Goal: Task Accomplishment & Management: Complete application form

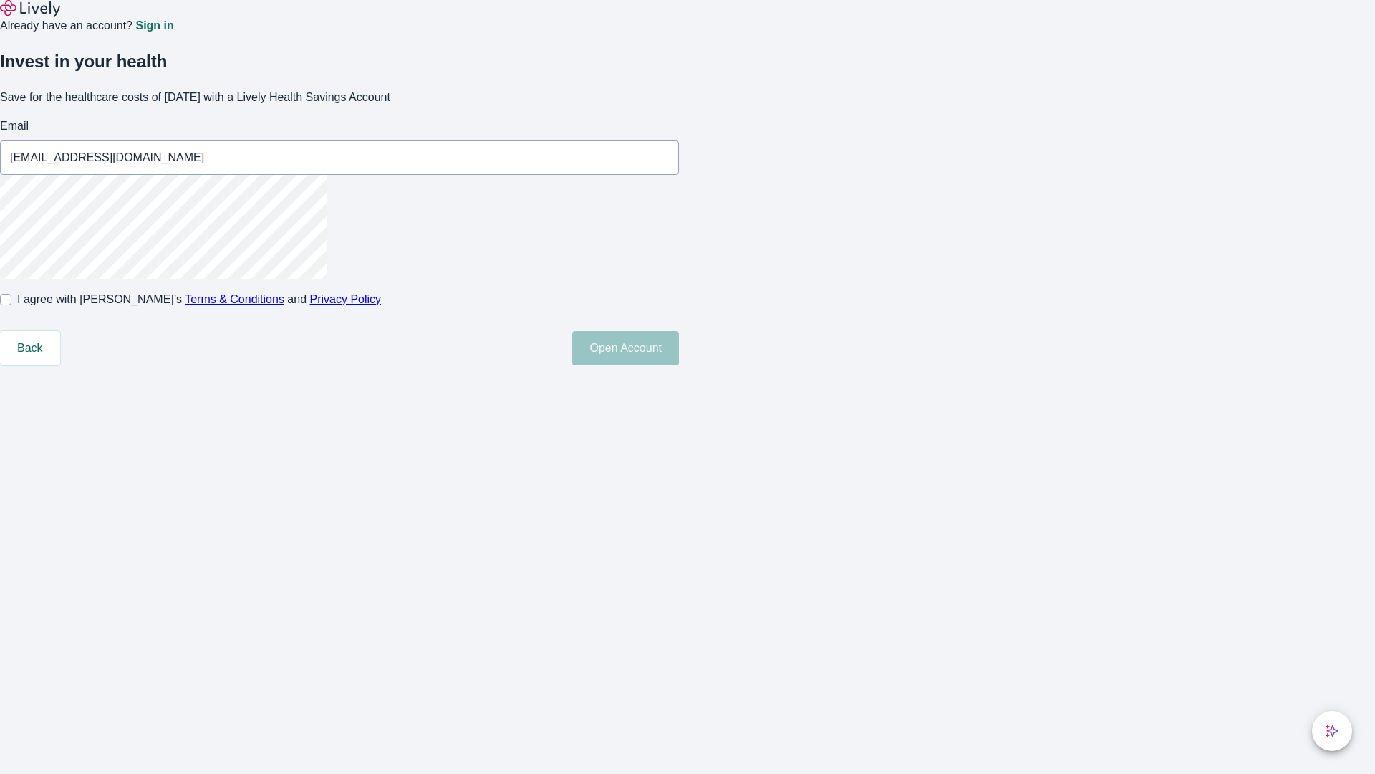
click at [11, 305] on input "I agree with Lively’s Terms & Conditions and Privacy Policy" at bounding box center [5, 299] width 11 height 11
checkbox input "true"
click at [679, 365] on button "Open Account" at bounding box center [625, 348] width 107 height 34
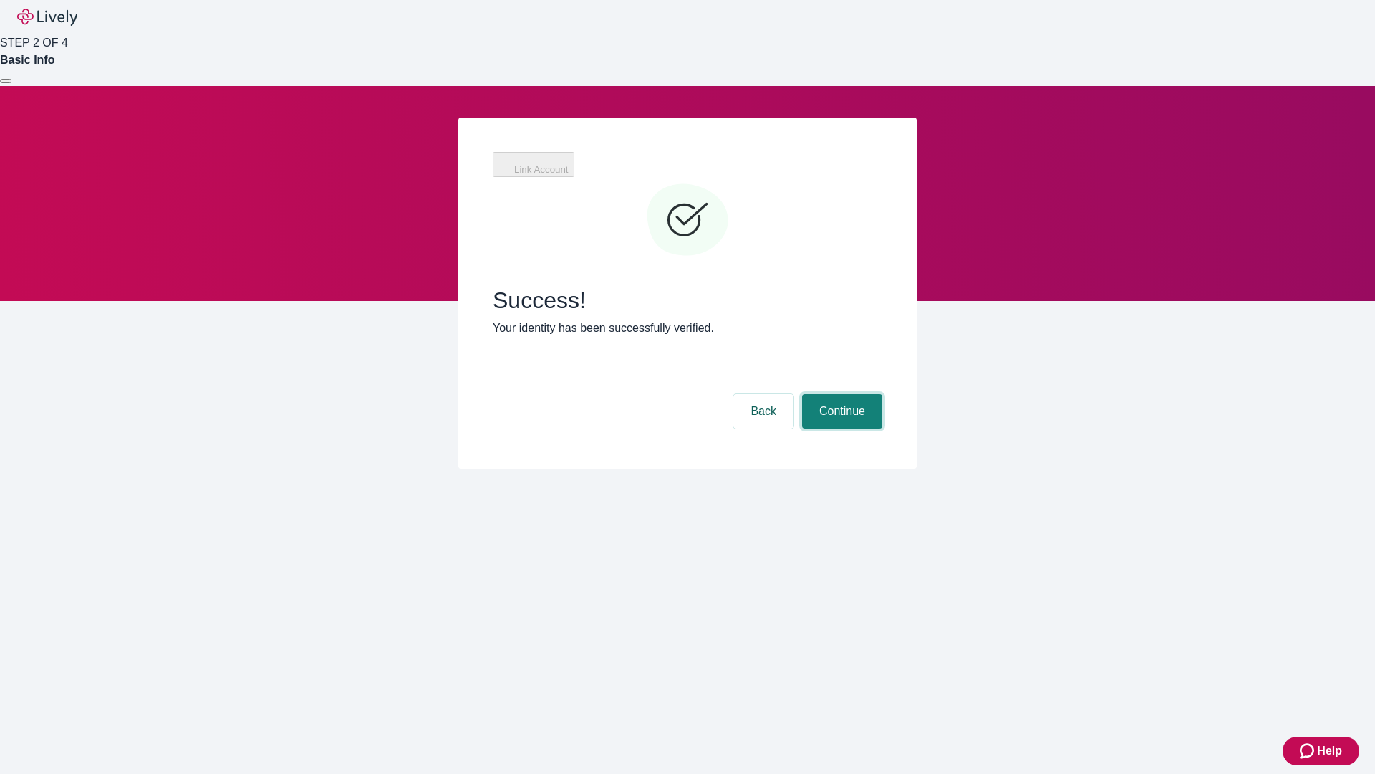
click at [840, 394] on button "Continue" at bounding box center [842, 411] width 80 height 34
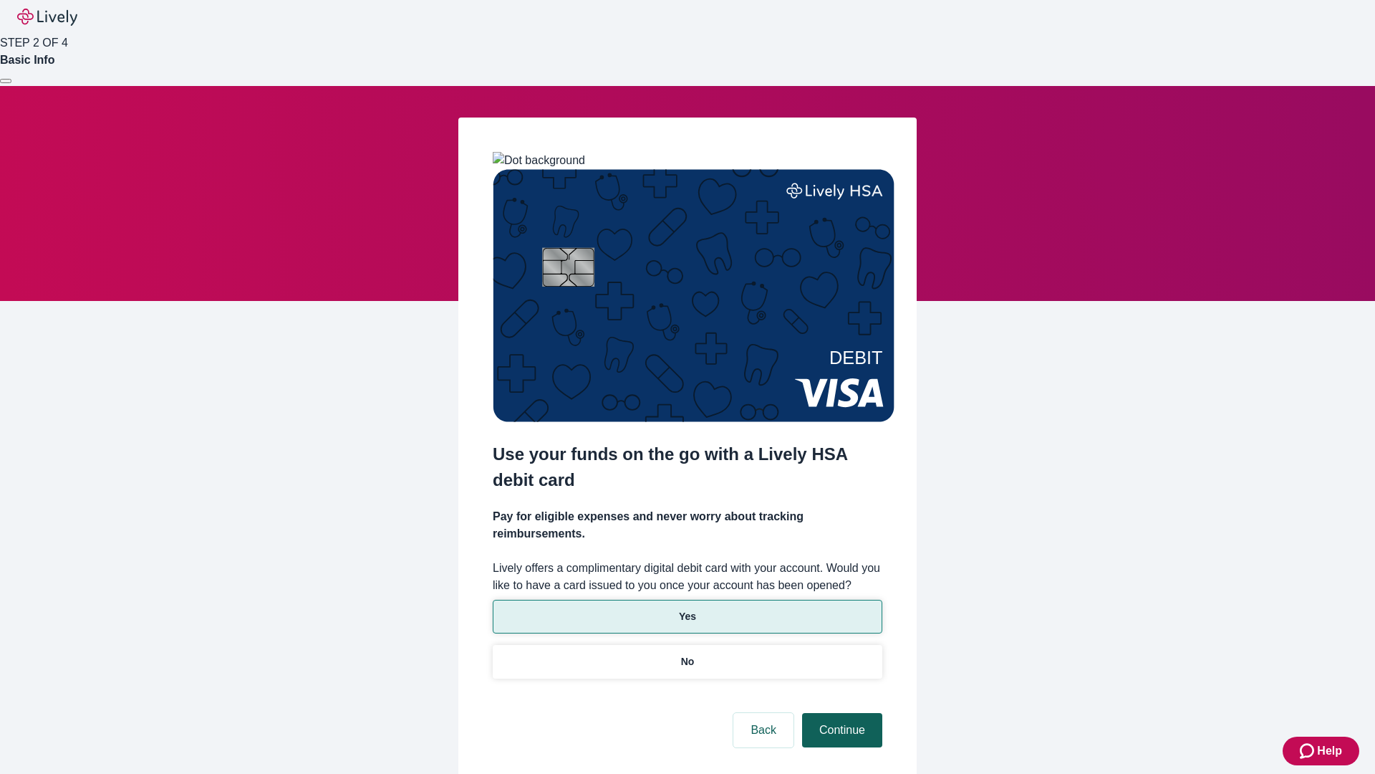
click at [687, 609] on p "Yes" at bounding box center [687, 616] width 17 height 15
click at [840, 713] on button "Continue" at bounding box center [842, 730] width 80 height 34
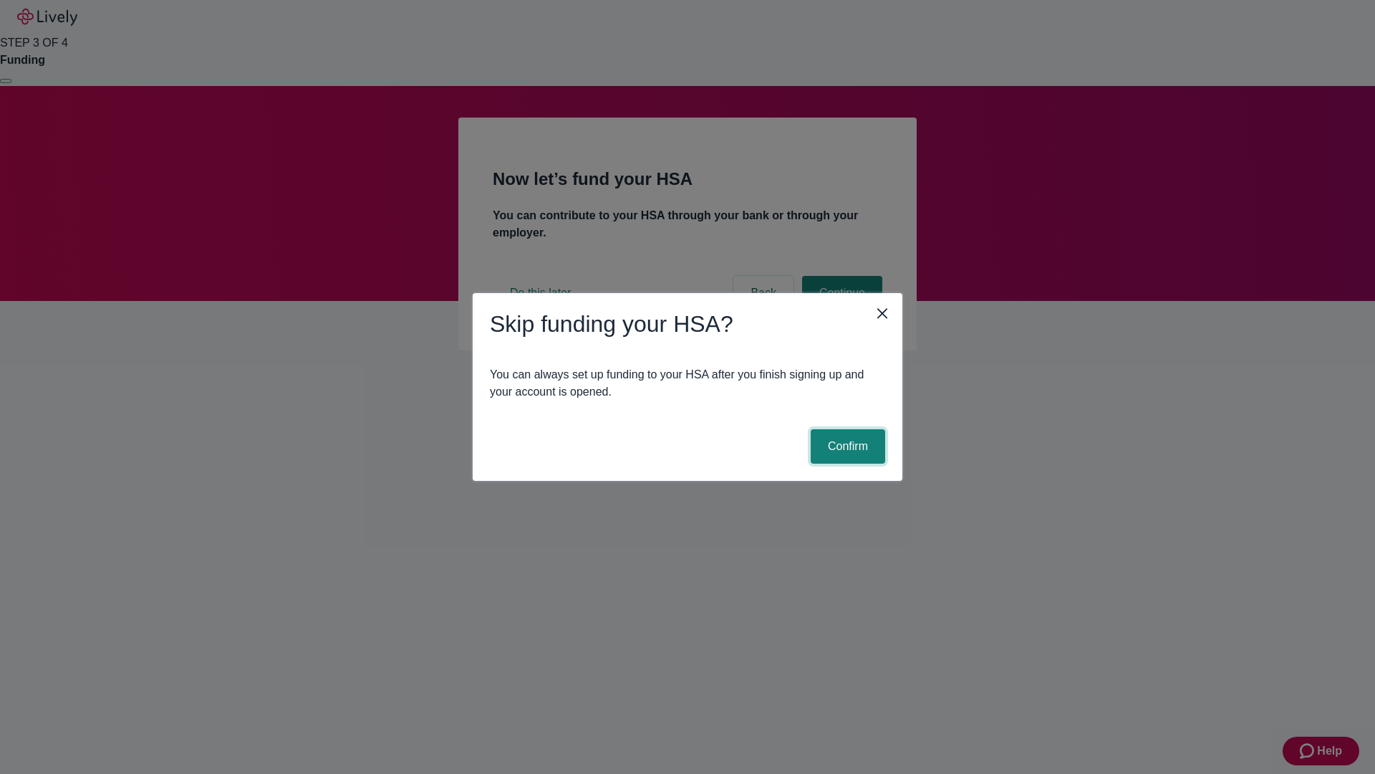
click at [846, 446] on button "Confirm" at bounding box center [848, 446] width 74 height 34
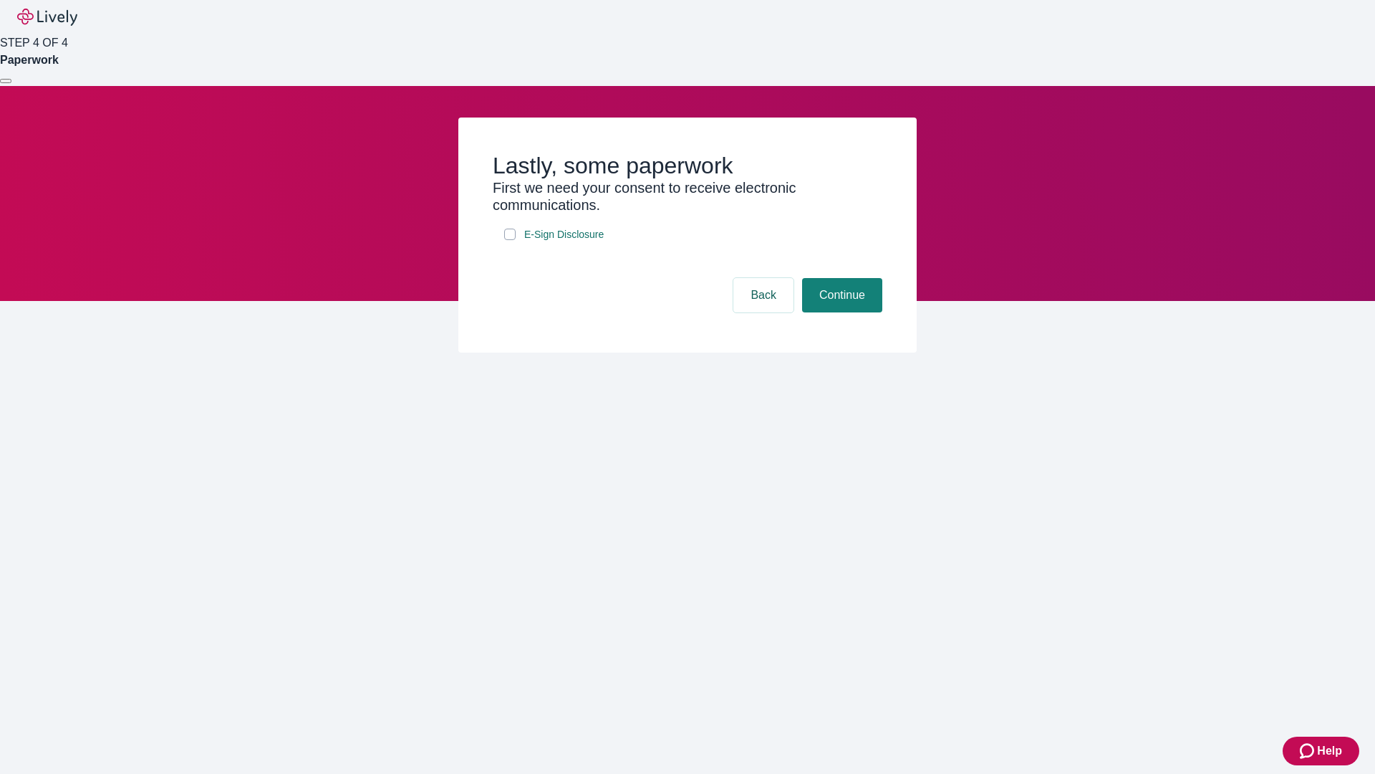
click at [510, 240] on input "E-Sign Disclosure" at bounding box center [509, 233] width 11 height 11
checkbox input "true"
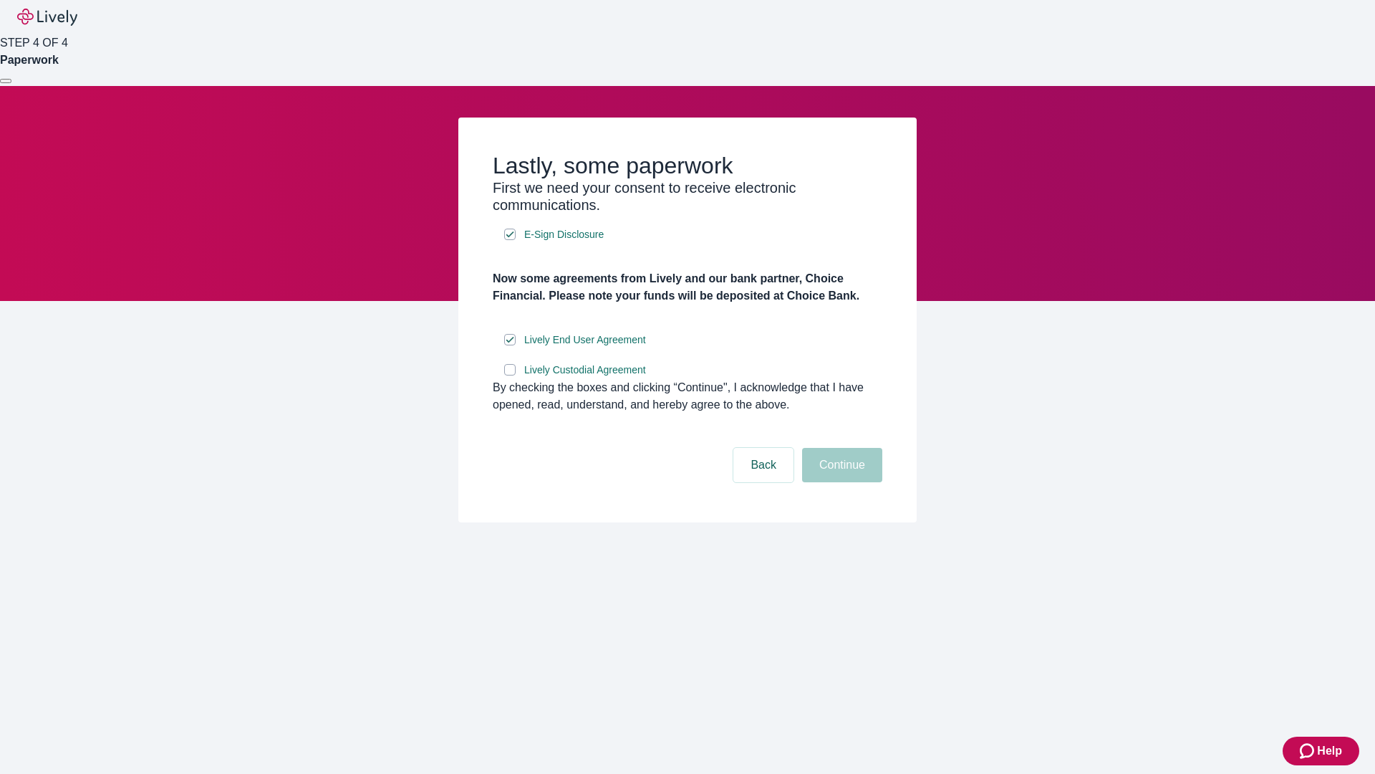
click at [510, 375] on input "Lively Custodial Agreement" at bounding box center [509, 369] width 11 height 11
checkbox input "true"
click at [840, 482] on button "Continue" at bounding box center [842, 465] width 80 height 34
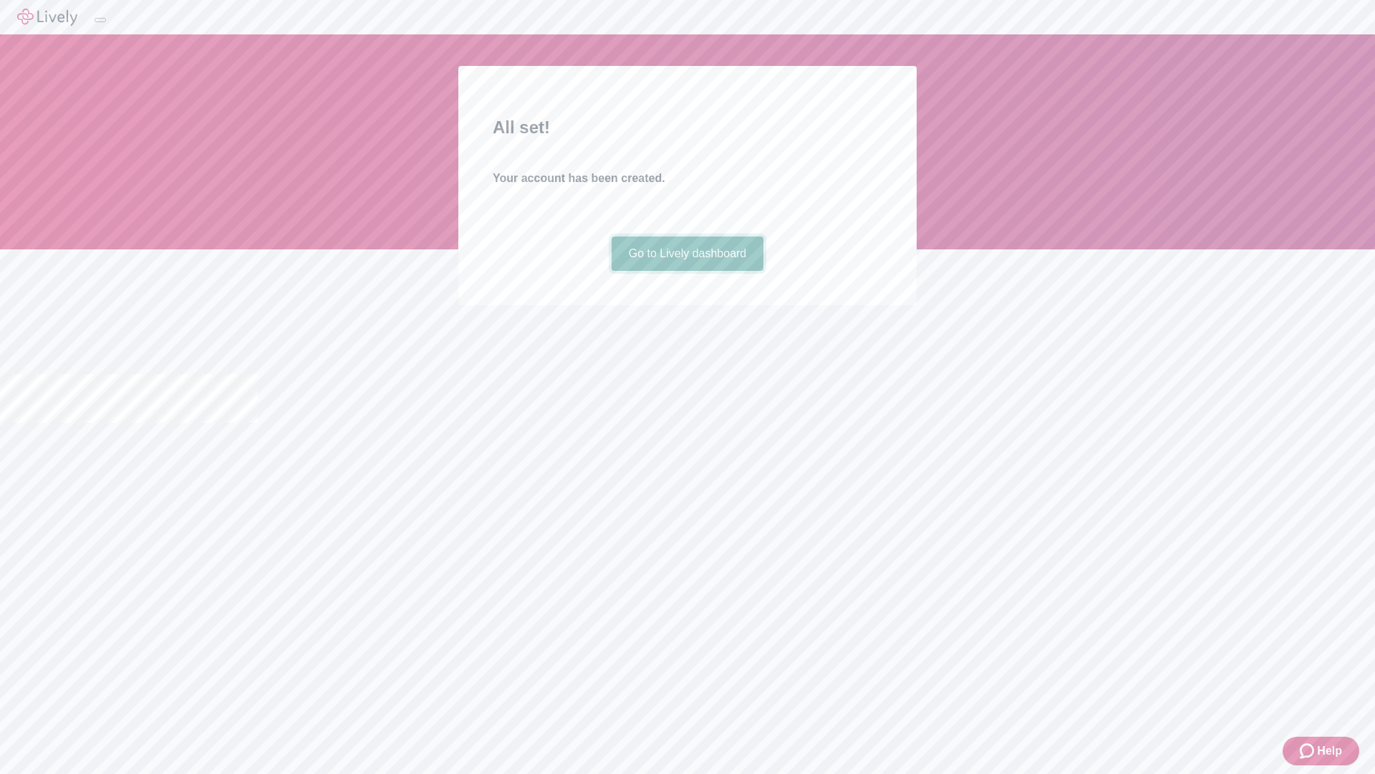
click at [687, 271] on link "Go to Lively dashboard" at bounding box center [688, 253] width 153 height 34
